Goal: Information Seeking & Learning: Learn about a topic

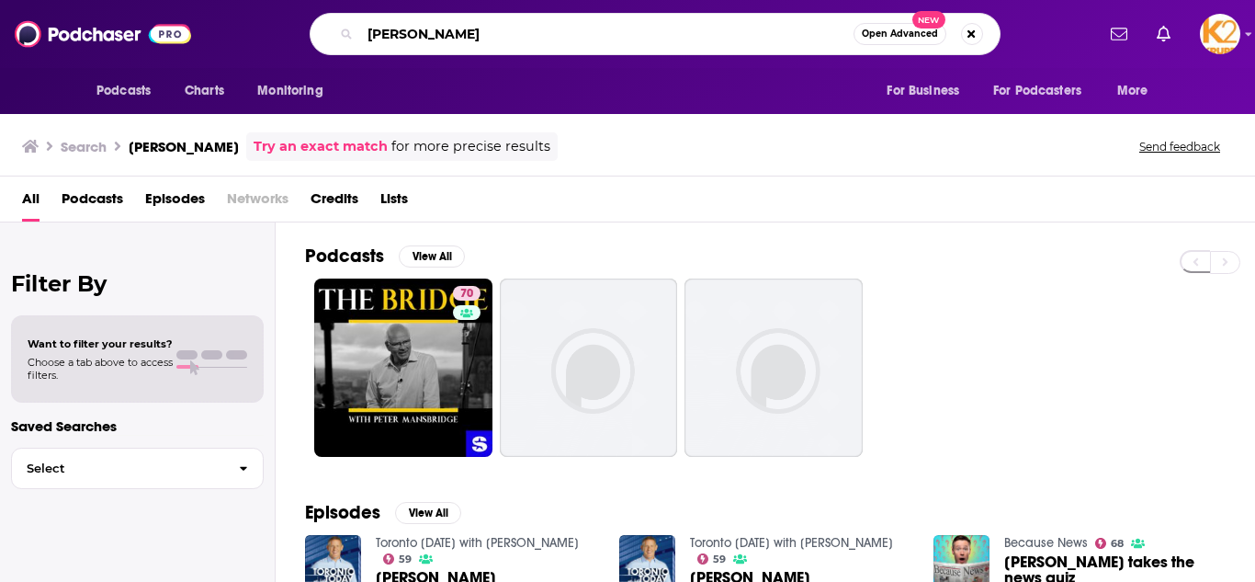
drag, startPoint x: 531, startPoint y: 41, endPoint x: 205, endPoint y: 27, distance: 326.5
click at [205, 27] on div "Podcasts Charts Monitoring [PERSON_NAME] Open Advanced New For Business For Pod…" at bounding box center [647, 34] width 894 height 42
type input "Live Happy Now"
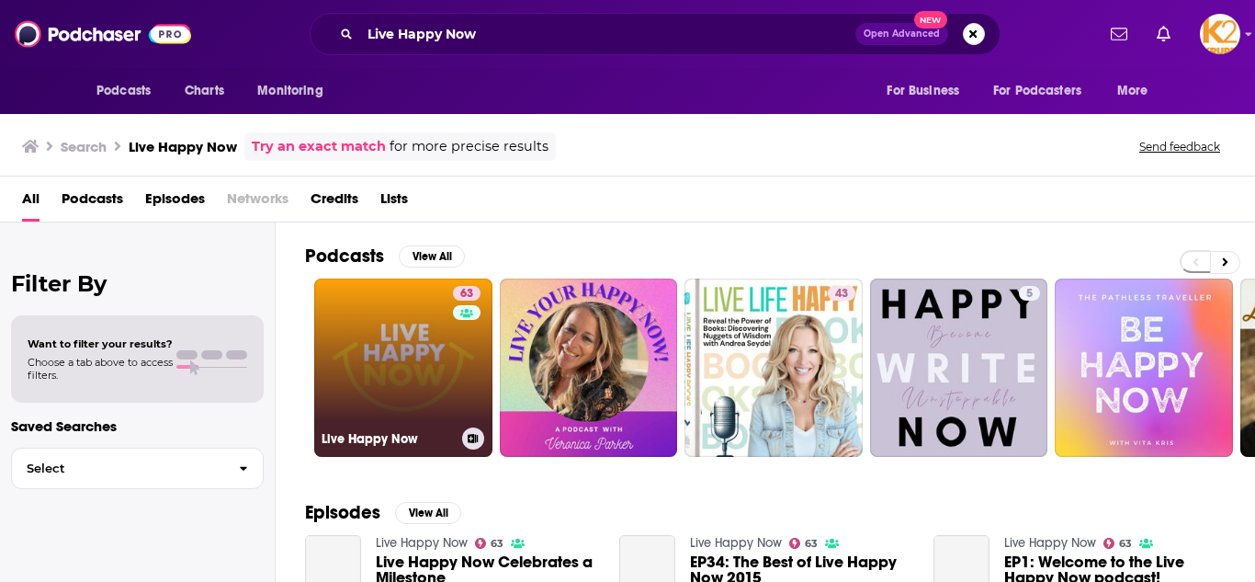
click at [435, 327] on link "63 Live Happy Now" at bounding box center [403, 367] width 178 height 178
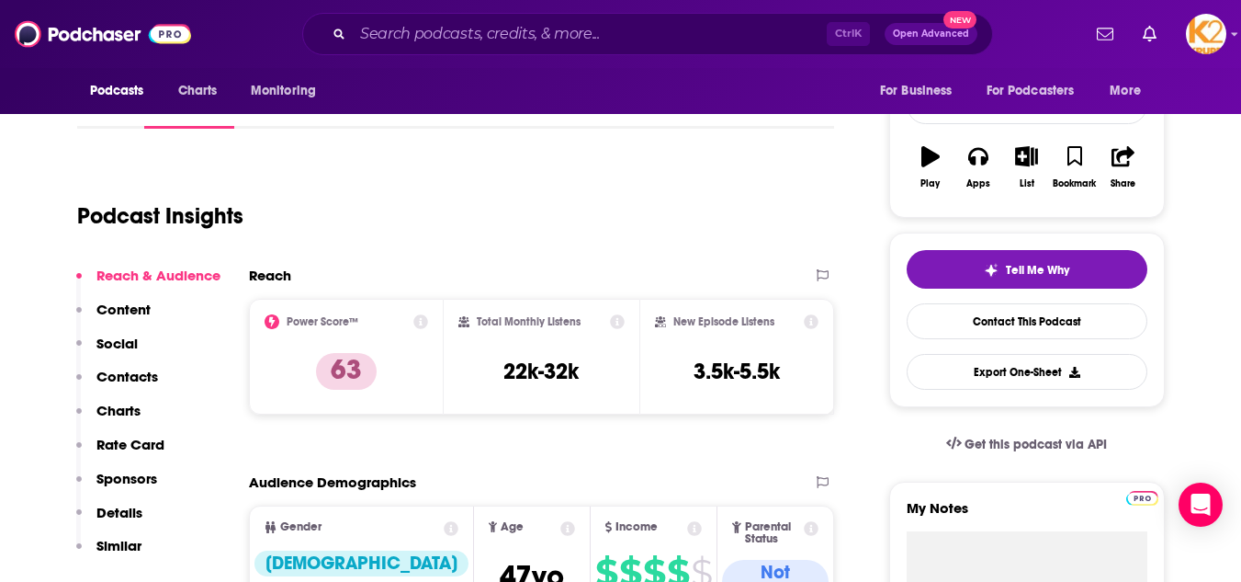
scroll to position [265, 0]
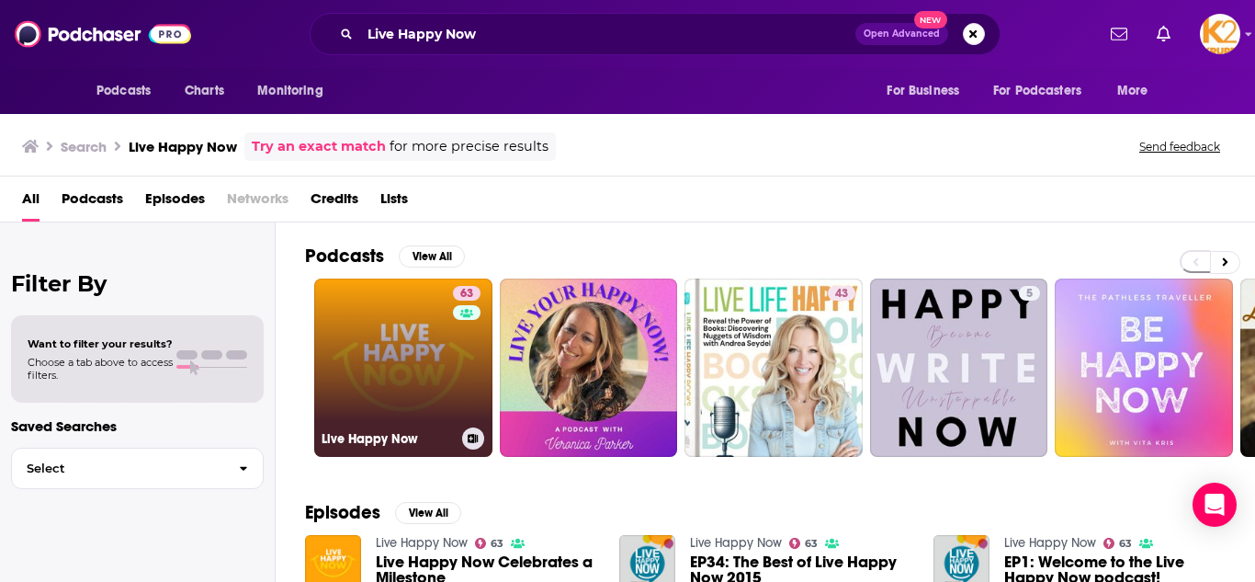
click at [425, 402] on link "63 Live Happy Now" at bounding box center [403, 367] width 178 height 178
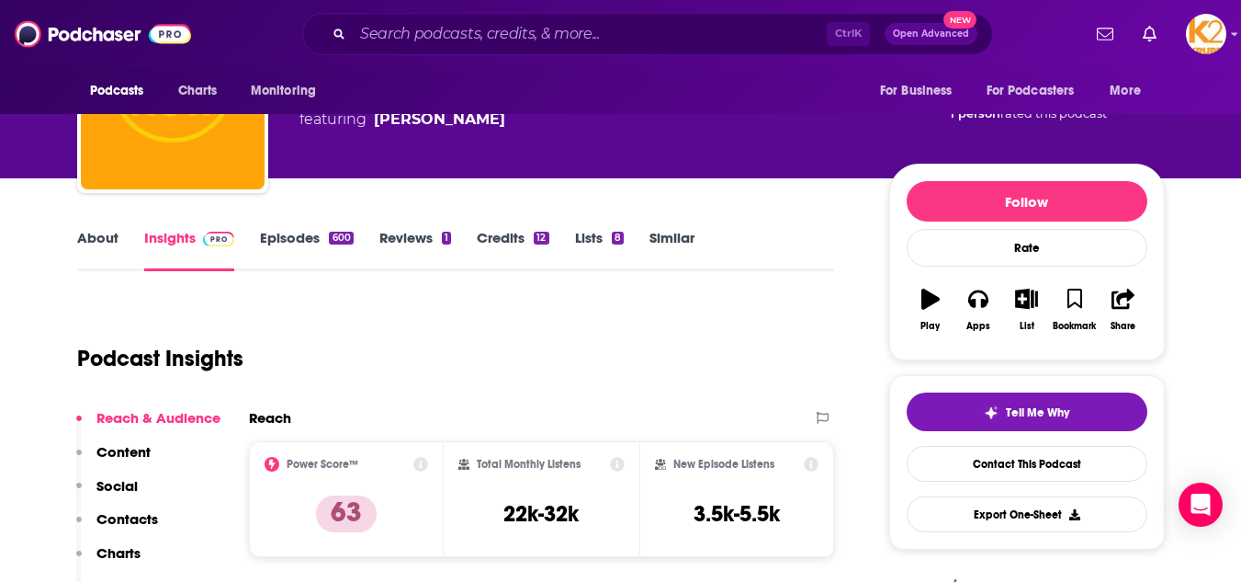
scroll to position [120, 0]
